Goal: Task Accomplishment & Management: Manage account settings

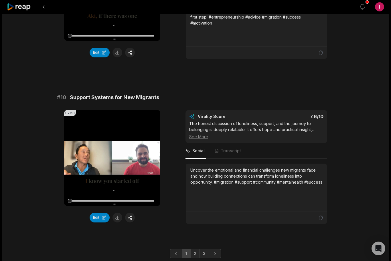
scroll to position [1484, 0]
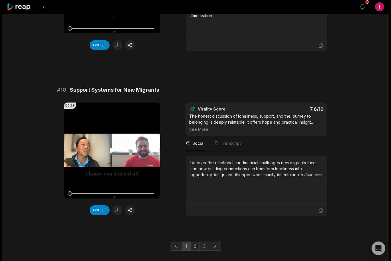
click at [109, 154] on icon at bounding box center [112, 151] width 7 height 7
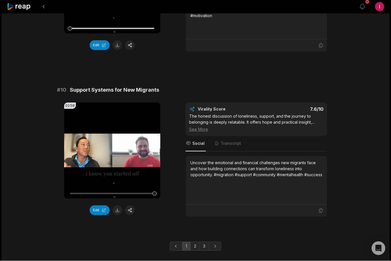
click at [117, 216] on button at bounding box center [117, 211] width 10 height 10
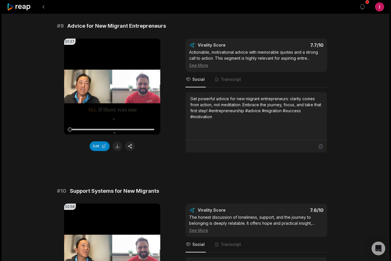
scroll to position [1382, 0]
click at [107, 93] on video "Your browser does not support mp4 format." at bounding box center [112, 87] width 96 height 96
click at [84, 132] on div at bounding box center [85, 130] width 4 height 4
click at [81, 130] on div at bounding box center [112, 129] width 85 height 1
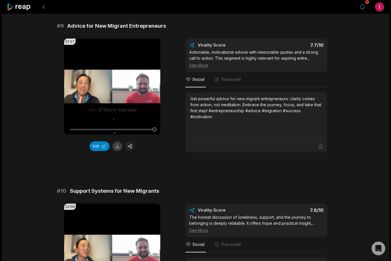
click at [116, 151] on button at bounding box center [117, 147] width 10 height 10
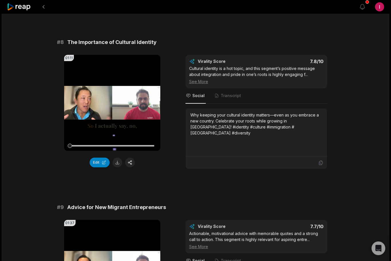
scroll to position [1201, 0]
click at [114, 106] on icon at bounding box center [112, 102] width 7 height 7
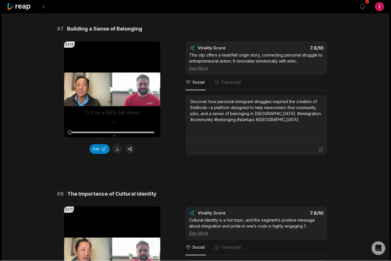
click at [107, 91] on video "Your browser does not support mp4 format." at bounding box center [112, 90] width 96 height 96
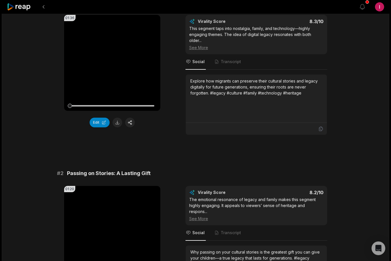
scroll to position [72, 0]
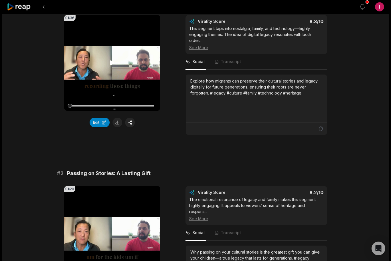
click at [111, 64] on icon at bounding box center [112, 62] width 4 height 5
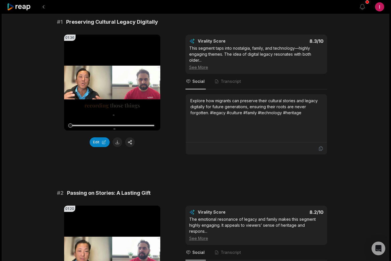
scroll to position [52, 0]
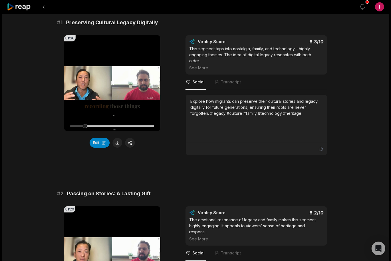
click at [112, 83] on icon at bounding box center [112, 83] width 7 height 7
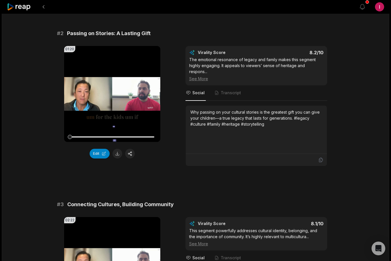
scroll to position [257, 0]
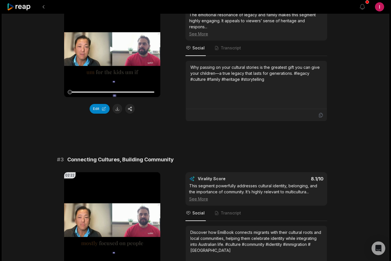
click at [112, 51] on icon at bounding box center [112, 49] width 7 height 7
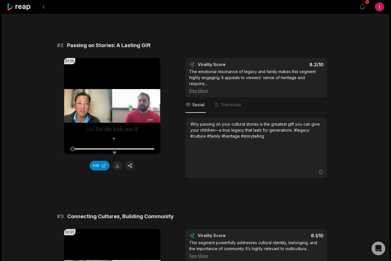
scroll to position [195, 0]
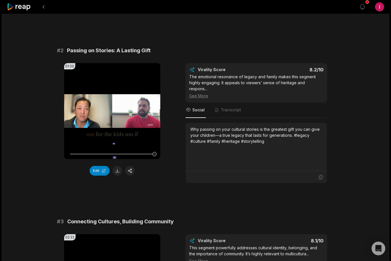
click at [115, 171] on button at bounding box center [117, 171] width 10 height 10
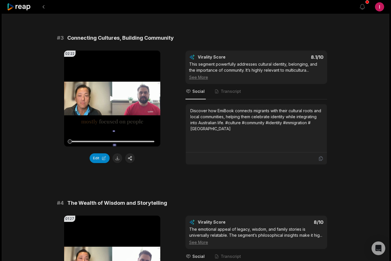
scroll to position [382, 0]
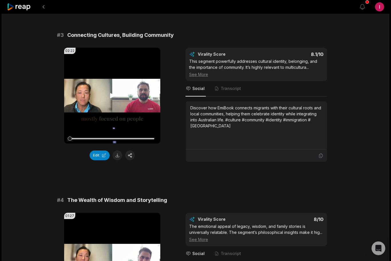
click at [111, 97] on icon at bounding box center [112, 95] width 4 height 5
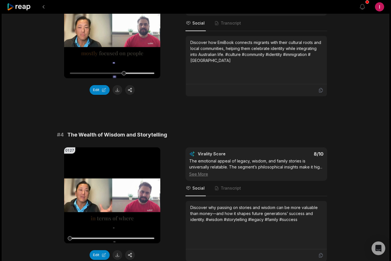
scroll to position [447, 0]
click at [112, 30] on icon at bounding box center [112, 30] width 7 height 7
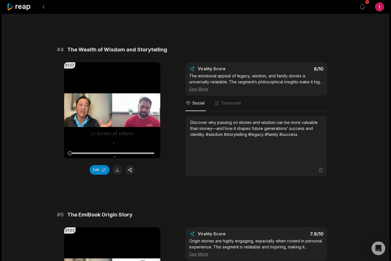
scroll to position [533, 0]
click at [112, 111] on icon at bounding box center [112, 109] width 4 height 5
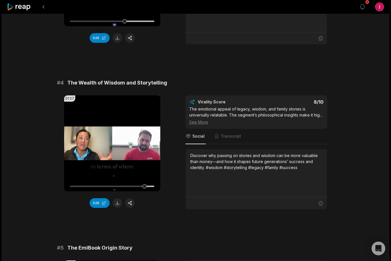
scroll to position [500, 0]
click at [114, 145] on icon at bounding box center [112, 143] width 7 height 7
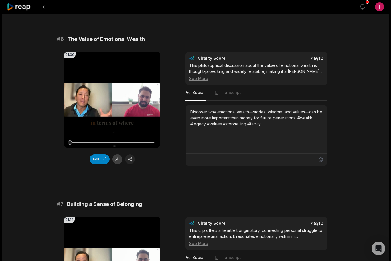
scroll to position [873, 0]
click at [111, 102] on icon at bounding box center [112, 99] width 4 height 5
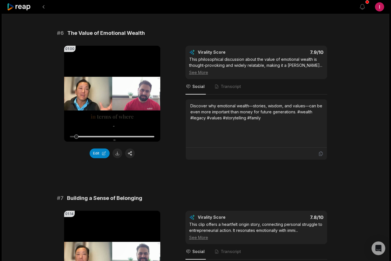
scroll to position [880, 0]
click at [112, 97] on icon at bounding box center [112, 93] width 7 height 7
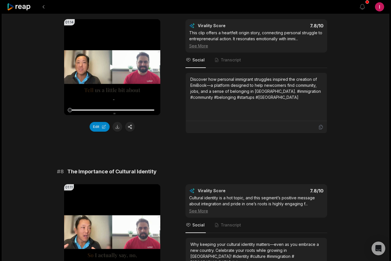
scroll to position [1074, 0]
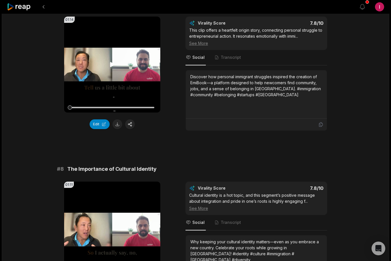
click at [113, 67] on icon at bounding box center [112, 64] width 4 height 5
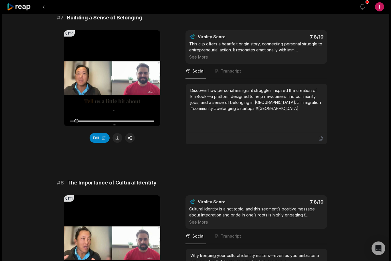
scroll to position [1059, 0]
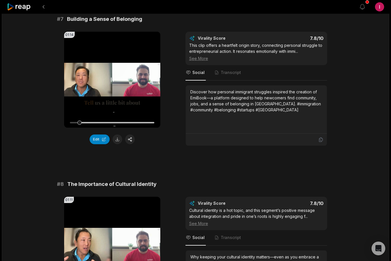
click at [75, 128] on div at bounding box center [112, 123] width 85 height 10
drag, startPoint x: 75, startPoint y: 129, endPoint x: 72, endPoint y: 130, distance: 3.2
click at [72, 125] on div at bounding box center [72, 123] width 4 height 4
click at [97, 144] on button "Edit" at bounding box center [99, 140] width 20 height 10
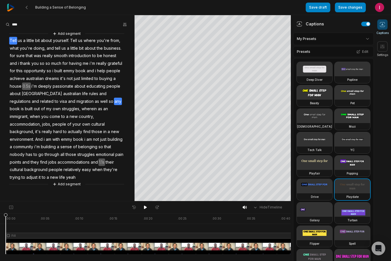
click at [114, 99] on span "any" at bounding box center [118, 102] width 8 height 8
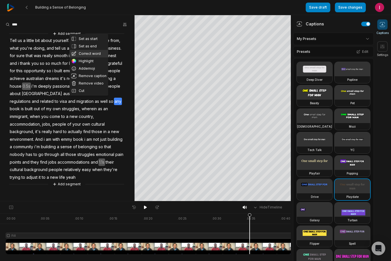
click at [96, 55] on button "Correct word" at bounding box center [88, 53] width 39 height 7
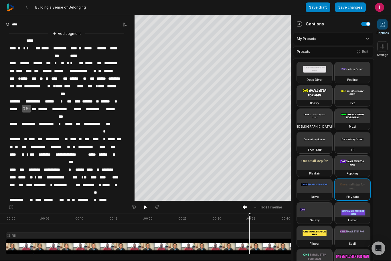
click at [85, 136] on span "***" at bounding box center [88, 139] width 8 height 7
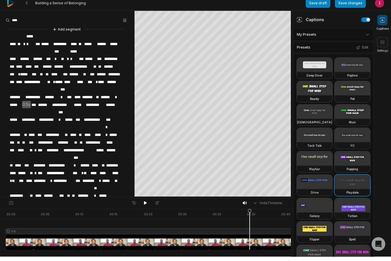
click at [106, 174] on span "****" at bounding box center [105, 177] width 13 height 7
click at [105, 174] on span "****" at bounding box center [105, 177] width 13 height 7
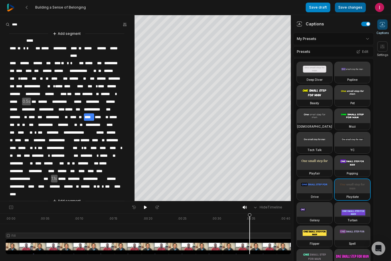
click at [351, 6] on button "Save changes" at bounding box center [350, 8] width 31 height 10
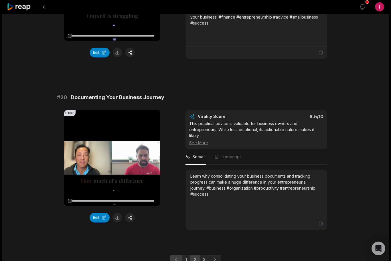
scroll to position [1478, 0]
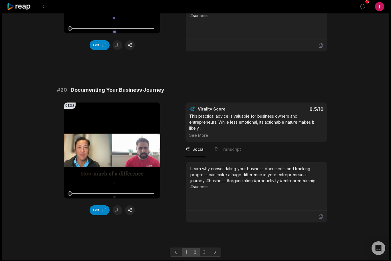
click at [186, 253] on link "1" at bounding box center [186, 252] width 9 height 9
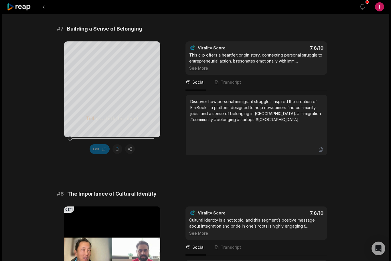
scroll to position [1068, 0]
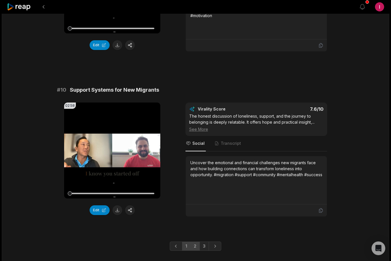
scroll to position [1484, 0]
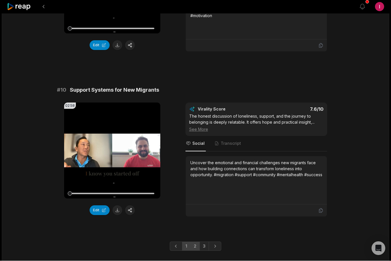
click at [195, 251] on link "2" at bounding box center [194, 246] width 9 height 9
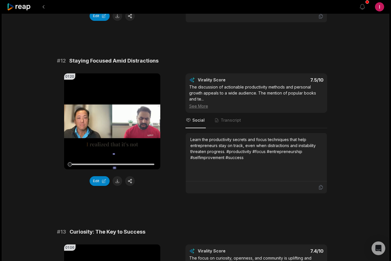
scroll to position [179, 0]
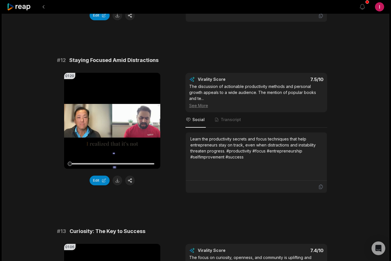
click at [168, 172] on div "01:20 Your browser does not support mp4 format. Edit Virality Score 7.5 /10 The…" at bounding box center [195, 133] width 277 height 120
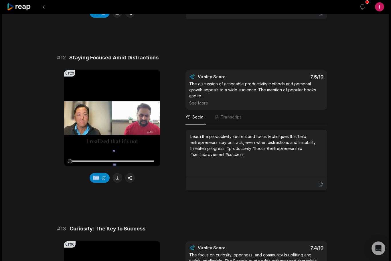
click at [168, 172] on div "01:20 Your browser does not support mp4 format. Edit Virality Score 7.5 /10 The…" at bounding box center [195, 131] width 277 height 120
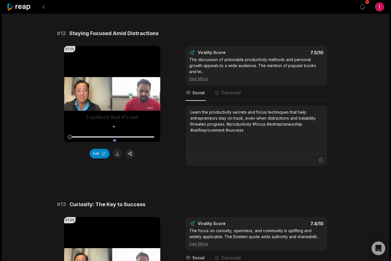
scroll to position [206, 0]
click at [111, 94] on icon at bounding box center [112, 93] width 4 height 5
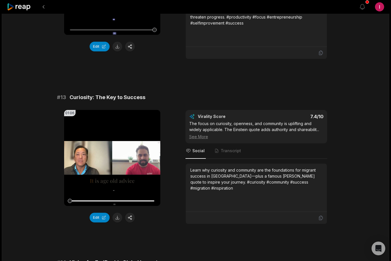
scroll to position [330, 0]
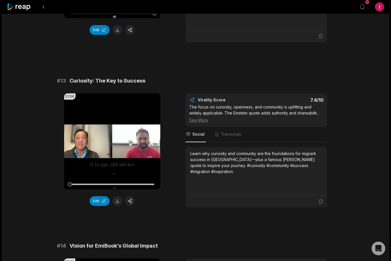
click at [170, 163] on div "01:06 Your browser does not support mp4 format. Edit Virality Score 7.4 /10 The…" at bounding box center [195, 150] width 277 height 114
click at [110, 139] on icon at bounding box center [112, 141] width 7 height 7
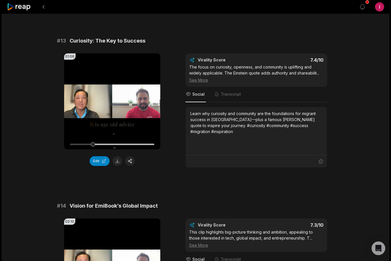
scroll to position [370, 0]
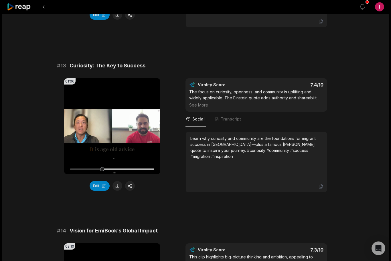
scroll to position [343, 0]
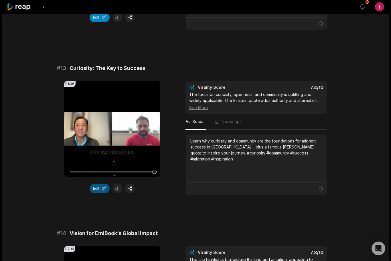
click at [97, 189] on button "Edit" at bounding box center [99, 189] width 20 height 10
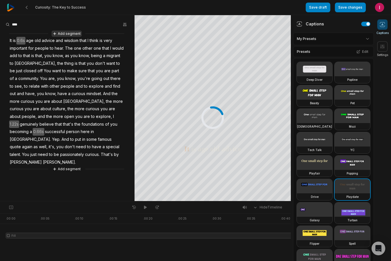
click at [65, 35] on button "Add segment" at bounding box center [66, 34] width 30 height 6
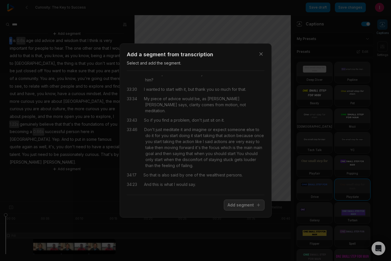
scroll to position [4048, 0]
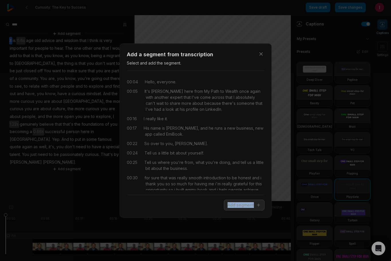
scroll to position [4048, 0]
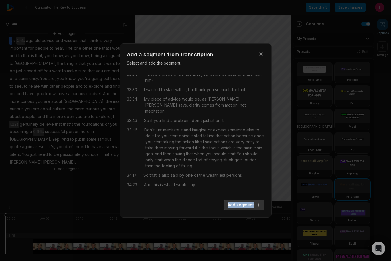
click at [240, 206] on button "Add segment" at bounding box center [244, 205] width 41 height 11
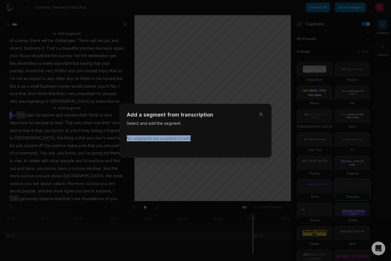
scroll to position [0, 0]
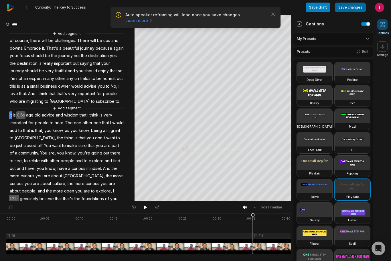
click at [351, 7] on button "Save changes" at bounding box center [350, 8] width 31 height 10
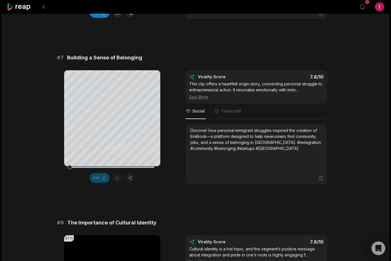
scroll to position [1020, 0]
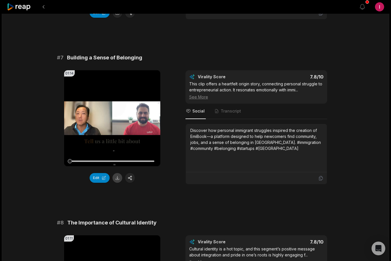
click at [116, 183] on button at bounding box center [117, 178] width 10 height 10
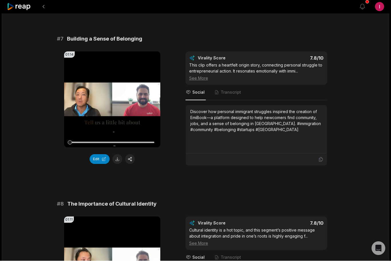
scroll to position [1039, 0]
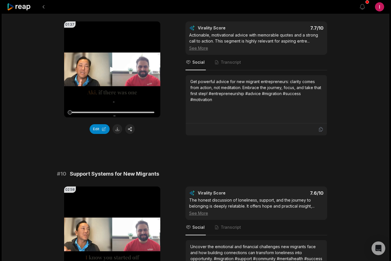
scroll to position [1484, 0]
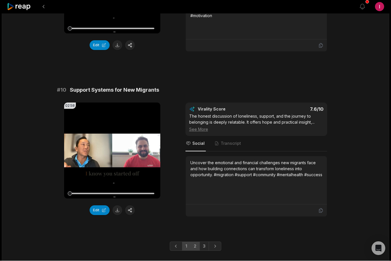
click at [194, 251] on link "2" at bounding box center [194, 246] width 9 height 9
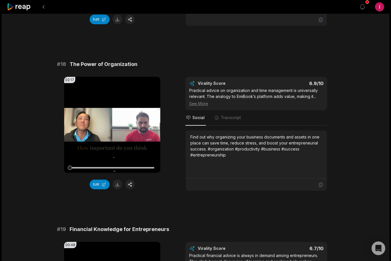
scroll to position [1190, 0]
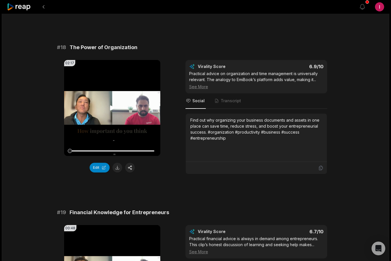
click at [109, 110] on icon at bounding box center [112, 108] width 7 height 7
click at [116, 168] on button at bounding box center [117, 168] width 10 height 10
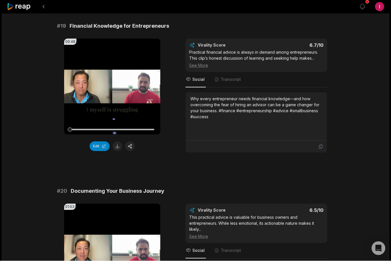
scroll to position [1496, 0]
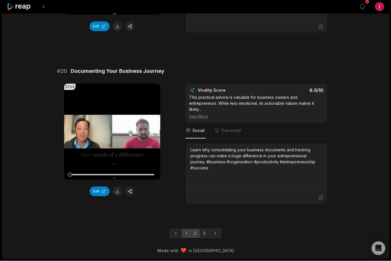
click at [187, 232] on link "1" at bounding box center [186, 233] width 9 height 9
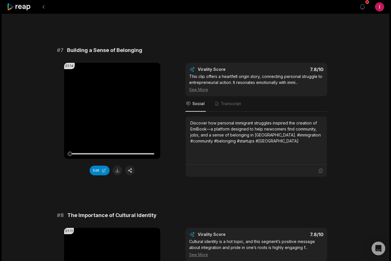
scroll to position [1027, 0]
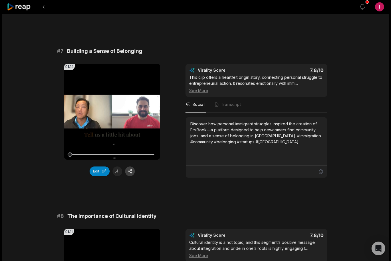
click at [131, 176] on button "button" at bounding box center [130, 172] width 10 height 10
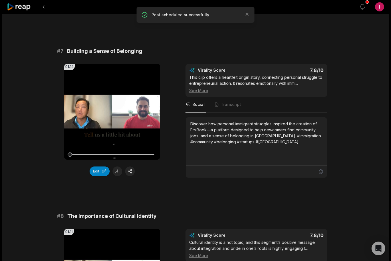
click at [186, 17] on p "Post scheduled successfully" at bounding box center [195, 15] width 88 height 6
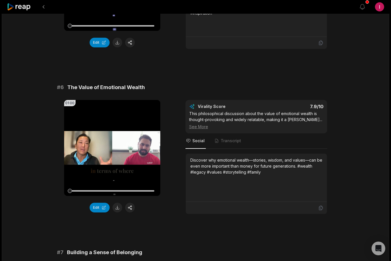
scroll to position [823, 0]
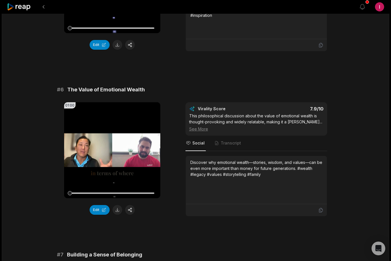
click at [17, 7] on icon at bounding box center [19, 7] width 24 height 8
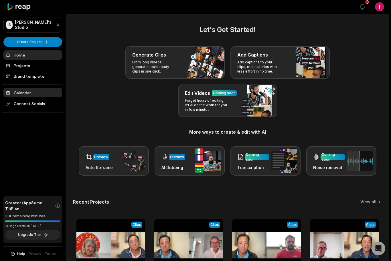
click at [22, 95] on link "Calendar" at bounding box center [32, 92] width 59 height 9
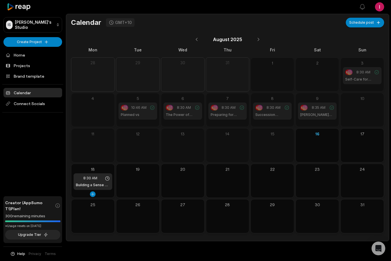
click at [85, 183] on h1 "Building a Sense of Belonging" at bounding box center [93, 185] width 34 height 5
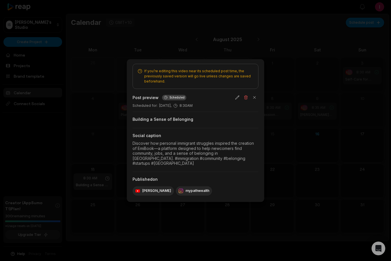
click at [150, 151] on div "Discover how personal immigrant struggles inspired the creation of EmiBook—a pl…" at bounding box center [195, 153] width 126 height 25
click at [235, 101] on button "button" at bounding box center [237, 97] width 8 height 8
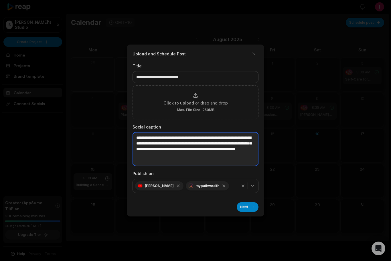
click at [164, 141] on textarea "**********" at bounding box center [195, 149] width 126 height 34
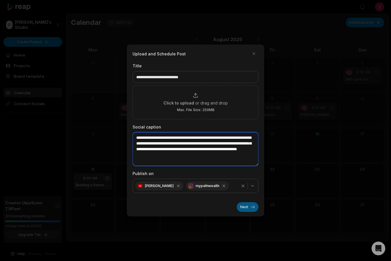
type textarea "**********"
click at [244, 208] on button "Next" at bounding box center [247, 207] width 22 height 10
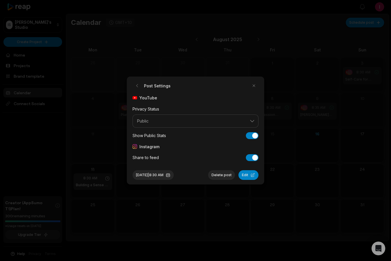
click at [235, 146] on div "Instagram" at bounding box center [195, 147] width 126 height 6
click at [253, 85] on button "button" at bounding box center [253, 85] width 9 height 9
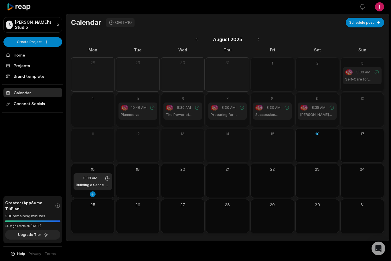
click at [87, 185] on h1 "Building a Sense of Belonging" at bounding box center [93, 185] width 34 height 5
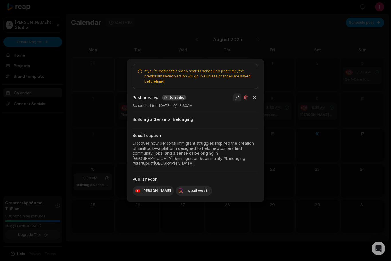
click at [235, 100] on button "button" at bounding box center [237, 97] width 8 height 8
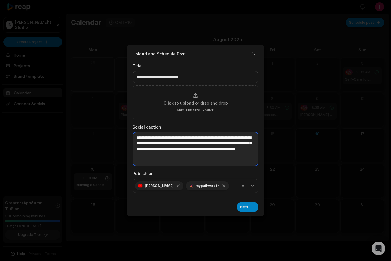
click at [160, 145] on textarea "**********" at bounding box center [195, 149] width 126 height 34
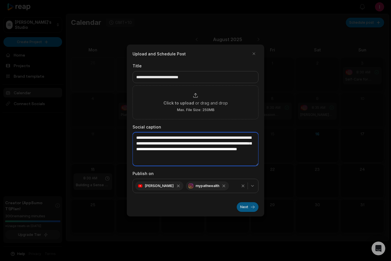
type textarea "**********"
click at [242, 208] on button "Next" at bounding box center [247, 207] width 22 height 10
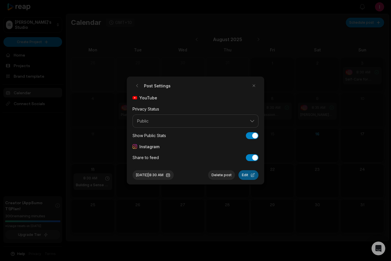
click at [246, 177] on button "Edit" at bounding box center [248, 175] width 20 height 10
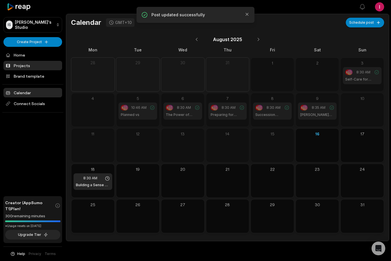
click at [28, 67] on link "Projects" at bounding box center [32, 65] width 59 height 9
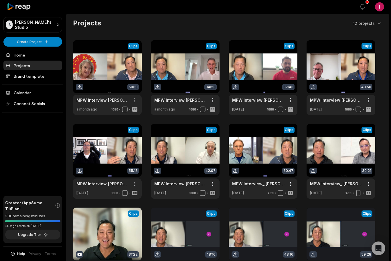
scroll to position [7, 0]
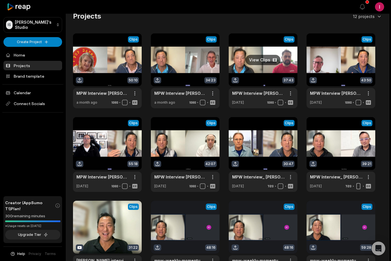
click at [258, 60] on link at bounding box center [262, 70] width 69 height 75
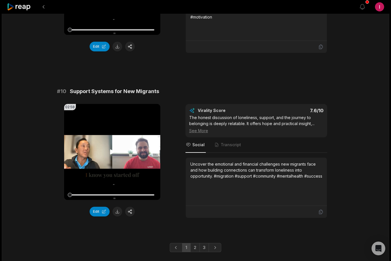
scroll to position [1484, 0]
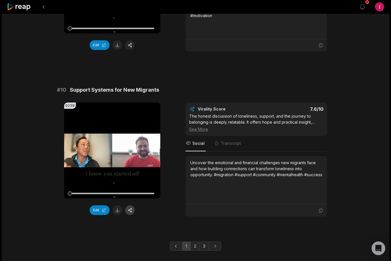
click at [129, 216] on button "button" at bounding box center [130, 211] width 10 height 10
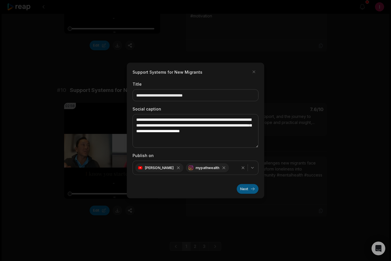
click at [245, 194] on button "Next" at bounding box center [247, 189] width 22 height 10
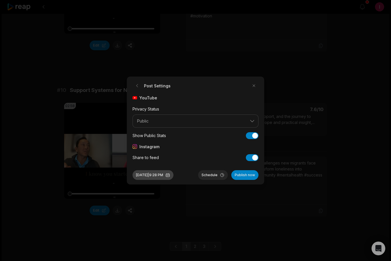
click at [154, 180] on button "[DATE] 9:28 PM" at bounding box center [152, 175] width 41 height 10
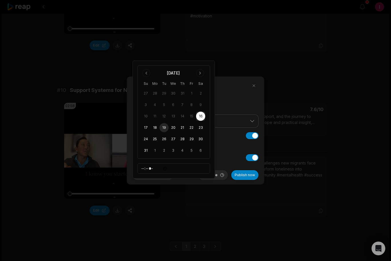
click at [164, 128] on button "19" at bounding box center [163, 127] width 9 height 9
click at [179, 168] on input "*****" at bounding box center [173, 169] width 73 height 10
type input "*****"
click at [210, 180] on button "Schedule" at bounding box center [213, 175] width 30 height 10
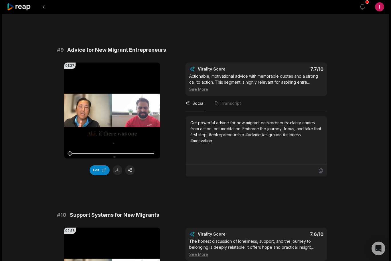
scroll to position [1346, 0]
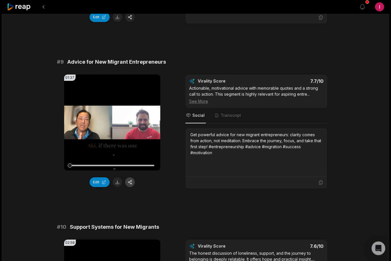
click at [132, 188] on button "button" at bounding box center [130, 183] width 10 height 10
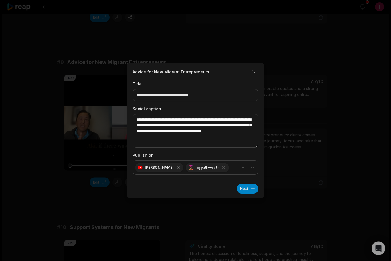
scroll to position [1347, 0]
click at [242, 190] on button "Next" at bounding box center [247, 189] width 22 height 10
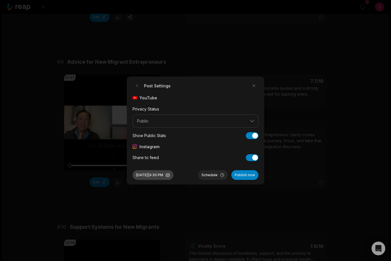
click at [154, 175] on button "Aug 16, 2025 | 9:30 PM" at bounding box center [152, 175] width 41 height 10
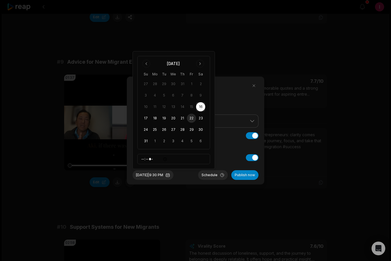
click at [192, 119] on button "22" at bounding box center [191, 118] width 9 height 9
click at [183, 160] on input "*****" at bounding box center [173, 159] width 73 height 10
type input "*****"
click at [216, 178] on button "Schedule" at bounding box center [213, 175] width 30 height 10
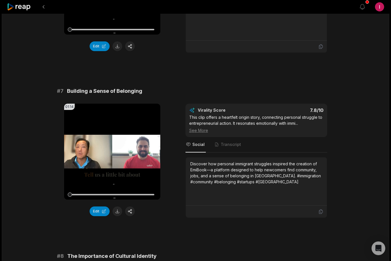
scroll to position [995, 0]
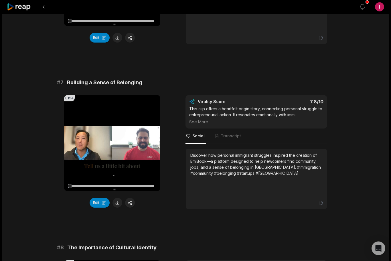
click at [111, 146] on icon at bounding box center [112, 143] width 4 height 5
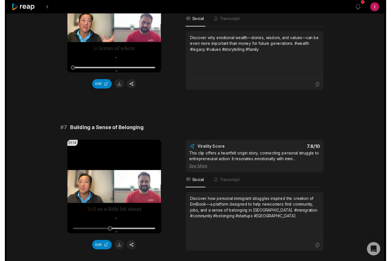
scroll to position [954, 0]
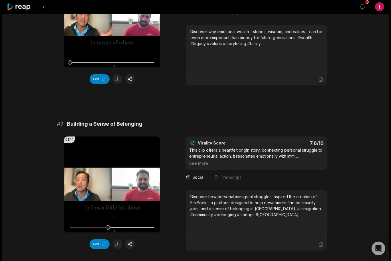
drag, startPoint x: 330, startPoint y: 5, endPoint x: 0, endPoint y: -954, distance: 1014.3
click at [14, 8] on icon at bounding box center [19, 7] width 24 height 8
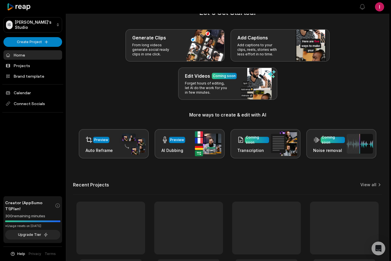
scroll to position [18, 0]
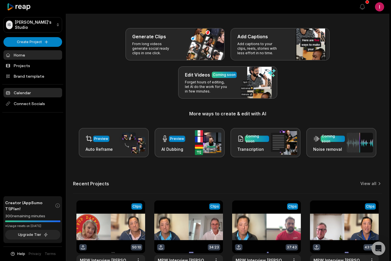
click at [31, 94] on link "Calendar" at bounding box center [32, 92] width 59 height 9
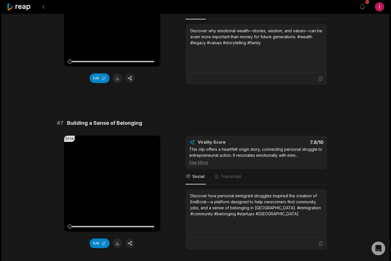
scroll to position [955, 0]
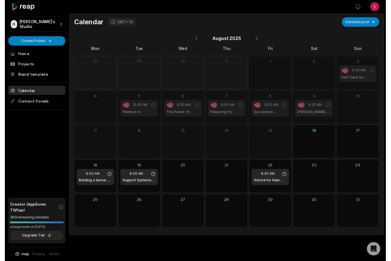
scroll to position [7, 0]
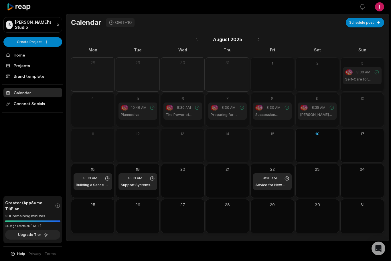
drag, startPoint x: 369, startPoint y: 1, endPoint x: 0, endPoint y: -7, distance: 369.2
click at [0, 0] on html "IS Ivan's Studio Create Project Home Projects Brand template Calendar Connect S…" at bounding box center [195, 130] width 391 height 261
click at [226, 179] on icon at bounding box center [227, 181] width 5 height 5
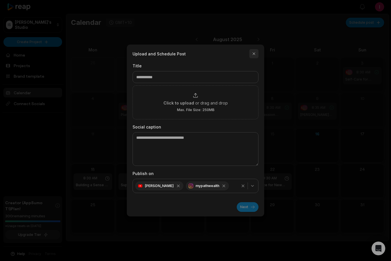
click at [254, 54] on button "button" at bounding box center [253, 53] width 9 height 9
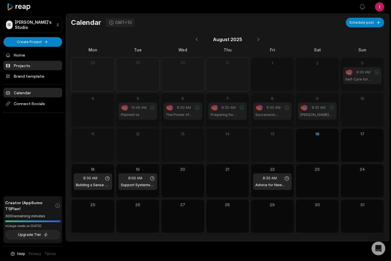
click at [21, 65] on link "Projects" at bounding box center [32, 65] width 59 height 9
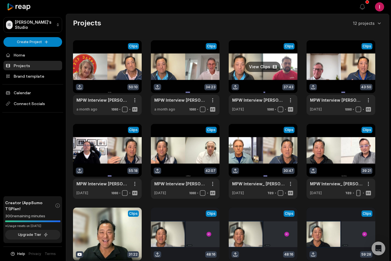
click at [260, 65] on link at bounding box center [262, 77] width 69 height 75
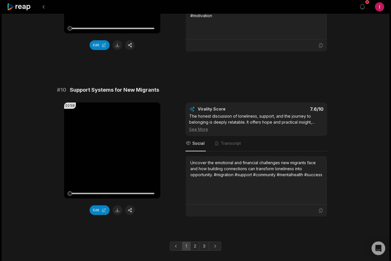
scroll to position [1484, 0]
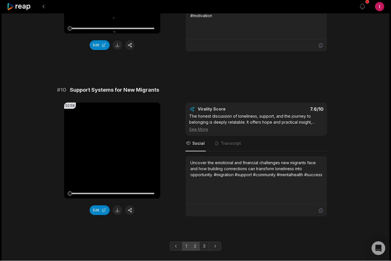
click at [195, 251] on link "2" at bounding box center [194, 246] width 9 height 9
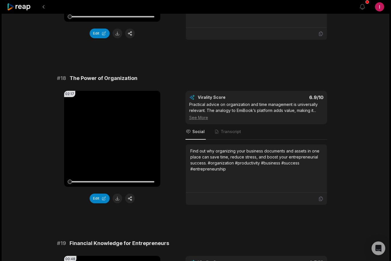
scroll to position [1167, 0]
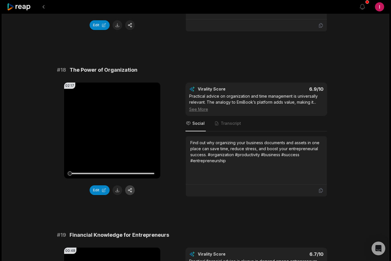
click at [131, 192] on button "button" at bounding box center [130, 191] width 10 height 10
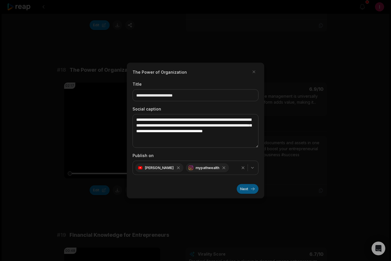
click at [244, 194] on button "Next" at bounding box center [247, 189] width 22 height 10
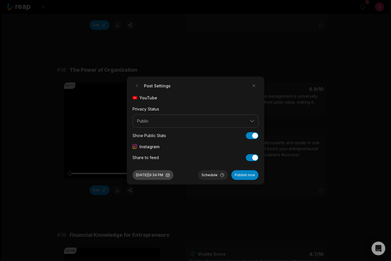
click at [157, 180] on button "Aug 16, 2025 | 9:34 PM" at bounding box center [152, 175] width 41 height 10
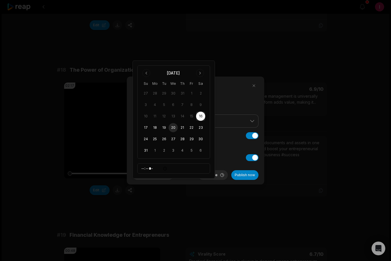
click at [172, 130] on button "20" at bounding box center [172, 127] width 9 height 9
click at [168, 169] on input "*****" at bounding box center [173, 169] width 73 height 10
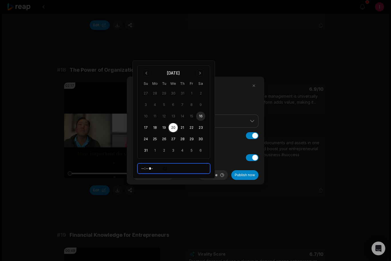
type input "*****"
click at [213, 180] on button "Schedule" at bounding box center [213, 175] width 30 height 10
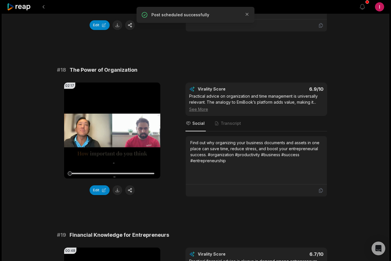
click at [246, 15] on icon "button" at bounding box center [246, 14] width 3 height 3
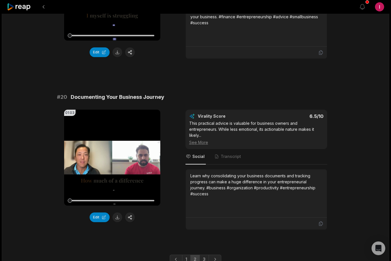
scroll to position [1478, 0]
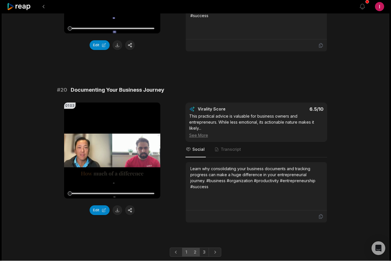
click at [186, 252] on link "1" at bounding box center [186, 252] width 9 height 9
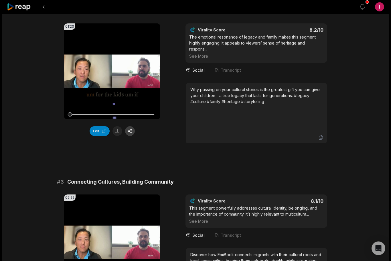
scroll to position [235, 0]
click at [130, 132] on button "button" at bounding box center [130, 131] width 10 height 10
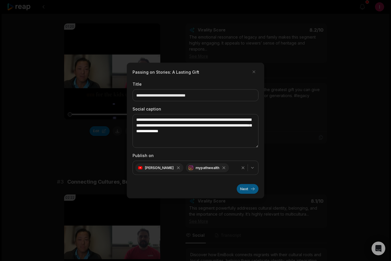
click at [244, 194] on button "Next" at bounding box center [247, 189] width 22 height 10
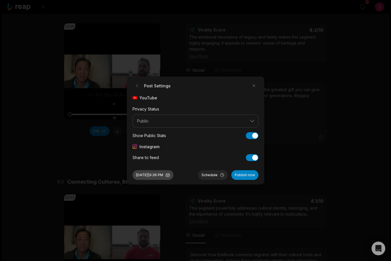
click at [159, 180] on button "Aug 16, 2025 | 9:36 PM" at bounding box center [152, 175] width 41 height 10
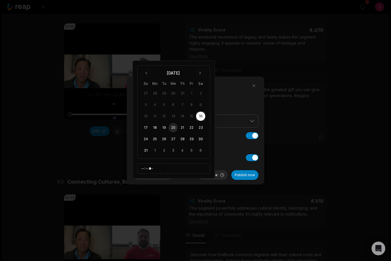
click at [172, 126] on button "20" at bounding box center [172, 127] width 9 height 9
click at [187, 167] on input "*****" at bounding box center [173, 169] width 73 height 10
type input "*****"
click at [215, 180] on button "Schedule" at bounding box center [213, 175] width 30 height 10
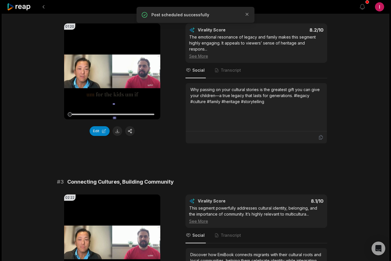
click at [16, 9] on icon at bounding box center [19, 7] width 24 height 8
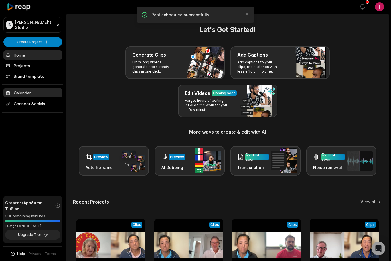
click at [30, 94] on link "Calendar" at bounding box center [32, 92] width 59 height 9
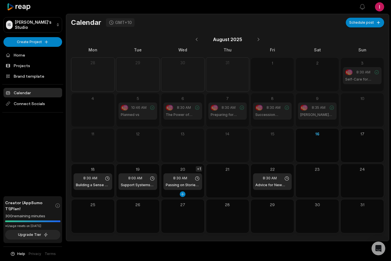
click at [198, 169] on div "+1" at bounding box center [199, 168] width 6 height 5
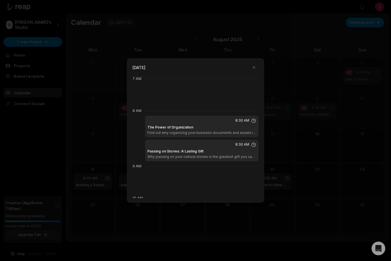
scroll to position [256, 0]
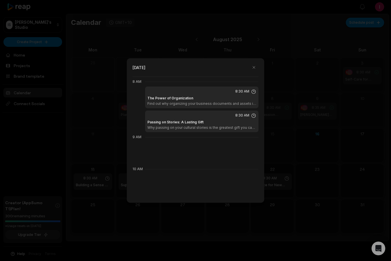
click at [214, 122] on div "Passing on Stories: A Lasting Gift Why passing on your cultural stories is the …" at bounding box center [201, 125] width 109 height 10
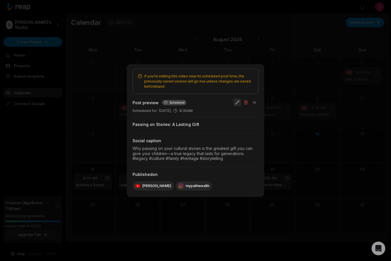
click at [235, 103] on button "button" at bounding box center [237, 103] width 8 height 8
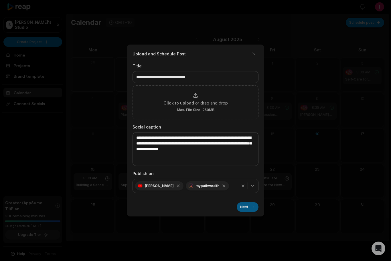
click at [243, 211] on button "Next" at bounding box center [247, 207] width 22 height 10
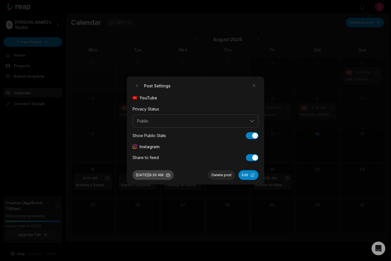
click at [151, 176] on button "[DATE] 8:30 AM" at bounding box center [152, 175] width 41 height 10
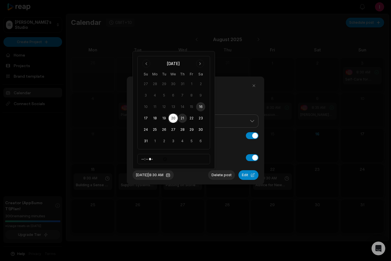
click at [181, 118] on button "21" at bounding box center [182, 118] width 9 height 9
click at [246, 176] on button "Edit" at bounding box center [248, 175] width 20 height 10
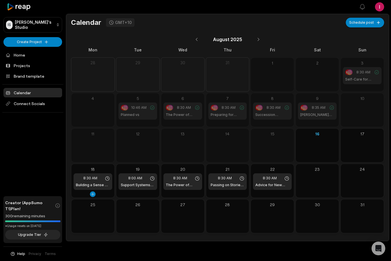
click at [87, 183] on h1 "Building a Sense of Belonging" at bounding box center [93, 185] width 34 height 5
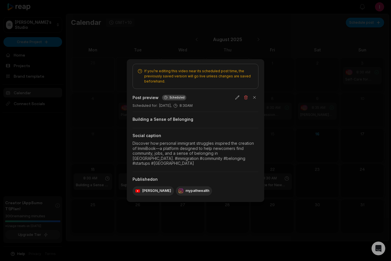
click at [195, 154] on div "Discover how personal immigrant struggles inspired the creation of ImmiBook—a p…" at bounding box center [195, 153] width 126 height 25
copy div "Discover"
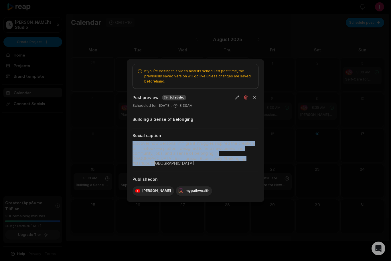
drag, startPoint x: 247, startPoint y: 162, endPoint x: 131, endPoint y: 146, distance: 117.3
click at [131, 146] on div "If you’re editing this video near its scheduled post time, the previously saved…" at bounding box center [195, 130] width 137 height 143
copy div "Discover how personal immigrant struggles inspired the creation of ImmiBook—a p…"
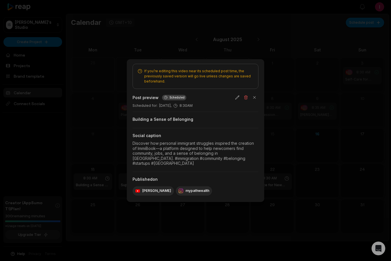
click at [25, 139] on div at bounding box center [195, 130] width 391 height 261
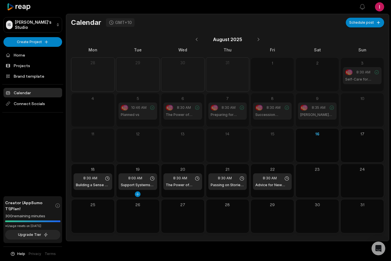
click at [132, 181] on div "8:00 AM Support Systems for New Migrants" at bounding box center [137, 182] width 39 height 17
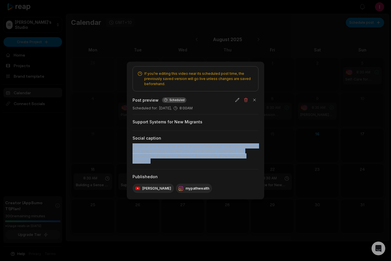
drag, startPoint x: 160, startPoint y: 162, endPoint x: 130, endPoint y: 143, distance: 36.2
click at [130, 142] on div "If you’re editing this video near its scheduled post time, the previously saved…" at bounding box center [195, 131] width 137 height 138
copy div "Uncover the emotional and financial challenges new migrants face and how buildi…"
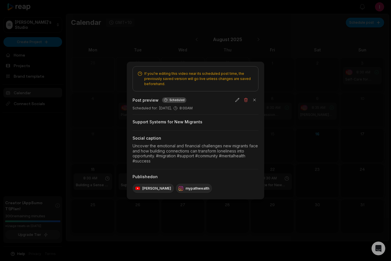
click at [56, 149] on div at bounding box center [195, 130] width 391 height 261
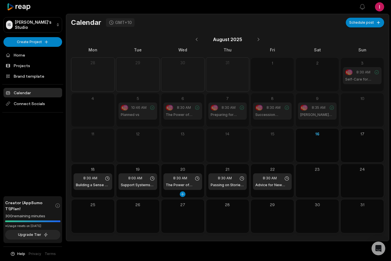
click at [184, 180] on span "8:30 AM" at bounding box center [180, 178] width 14 height 5
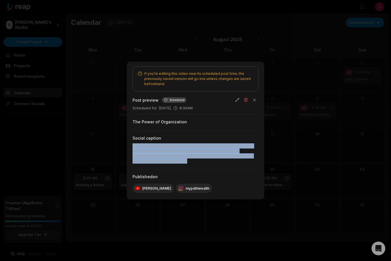
drag, startPoint x: 196, startPoint y: 162, endPoint x: 131, endPoint y: 147, distance: 67.3
click at [131, 147] on div "If you’re editing this video near its scheduled post time, the previously saved…" at bounding box center [195, 131] width 137 height 138
copy div "Find out why organizing your business documents and assets in one place can sav…"
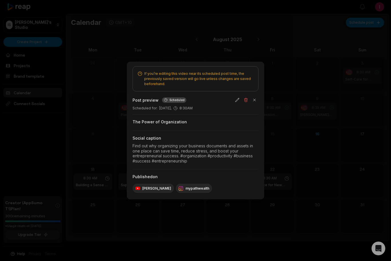
click at [45, 150] on div at bounding box center [195, 130] width 391 height 261
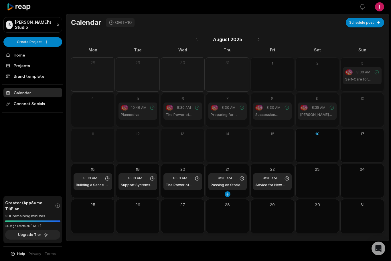
click at [230, 181] on div "8:30 AM Passing on Stories: A Lasting Gift" at bounding box center [227, 182] width 39 height 17
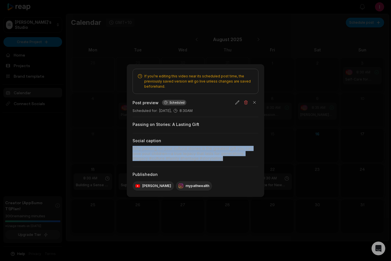
drag, startPoint x: 231, startPoint y: 162, endPoint x: 127, endPoint y: 148, distance: 105.3
click at [127, 148] on div "If you’re editing this video near its scheduled post time, the previously saved…" at bounding box center [195, 130] width 137 height 133
copy div "Why passing on your cultural stories is the greatest gift you can give your chi…"
click at [33, 151] on div at bounding box center [195, 130] width 391 height 261
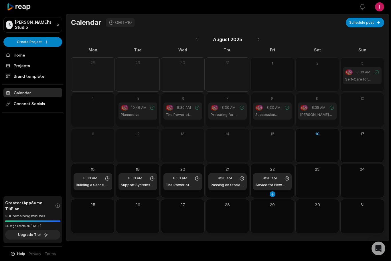
click at [268, 180] on span "8:30 AM" at bounding box center [269, 178] width 14 height 5
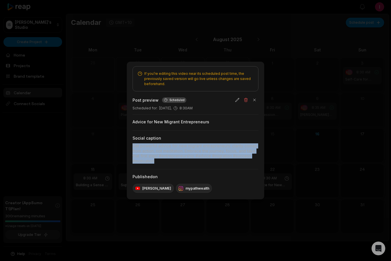
drag, startPoint x: 164, startPoint y: 160, endPoint x: 128, endPoint y: 144, distance: 38.8
click at [128, 144] on div "If you’re editing this video near its scheduled post time, the previously saved…" at bounding box center [195, 131] width 137 height 138
copy div "Get powerful advice for new migrant entrepreneurs: clarity comes from action, n…"
